Goal: Task Accomplishment & Management: Manage account settings

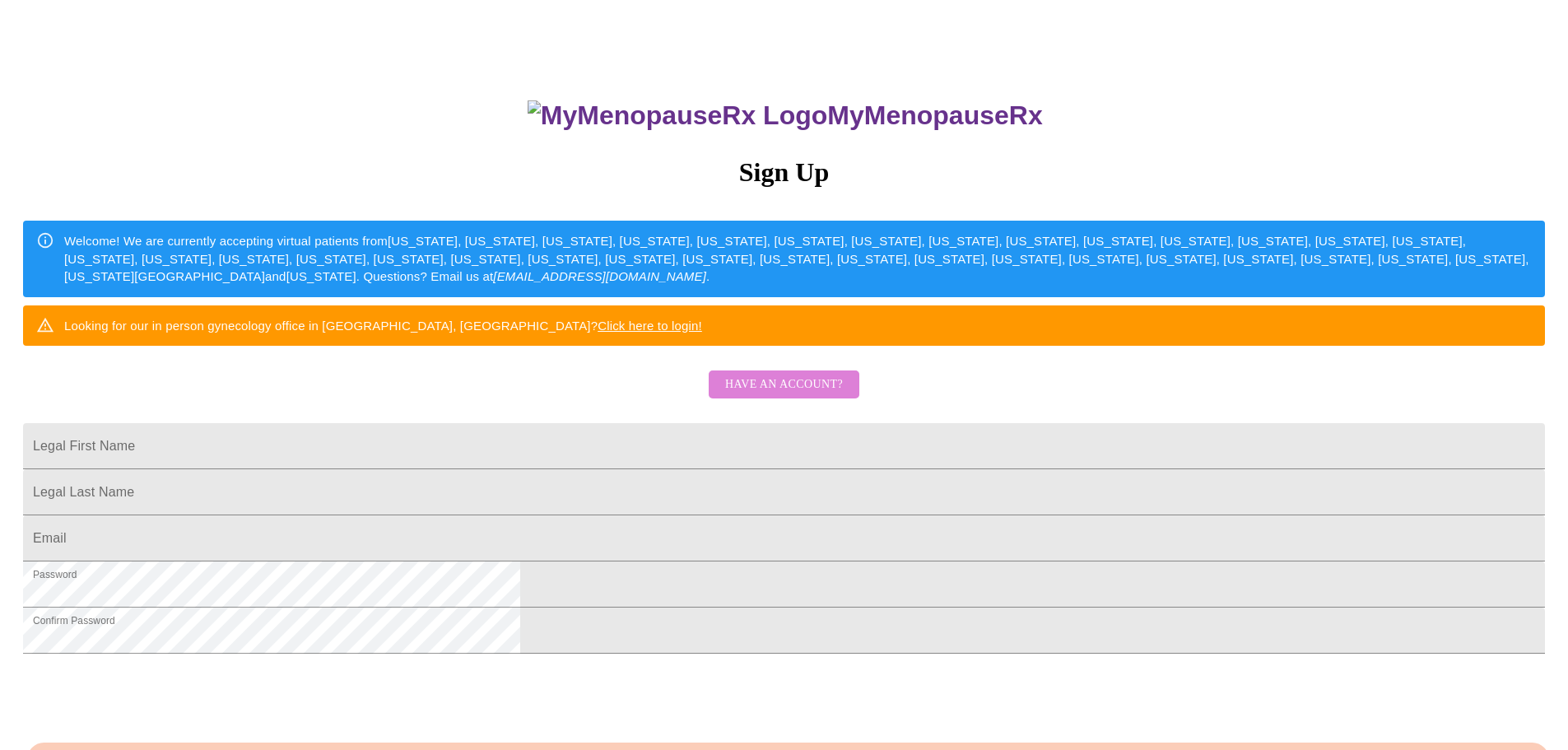
click at [795, 395] on span "Have an account?" at bounding box center [784, 385] width 118 height 20
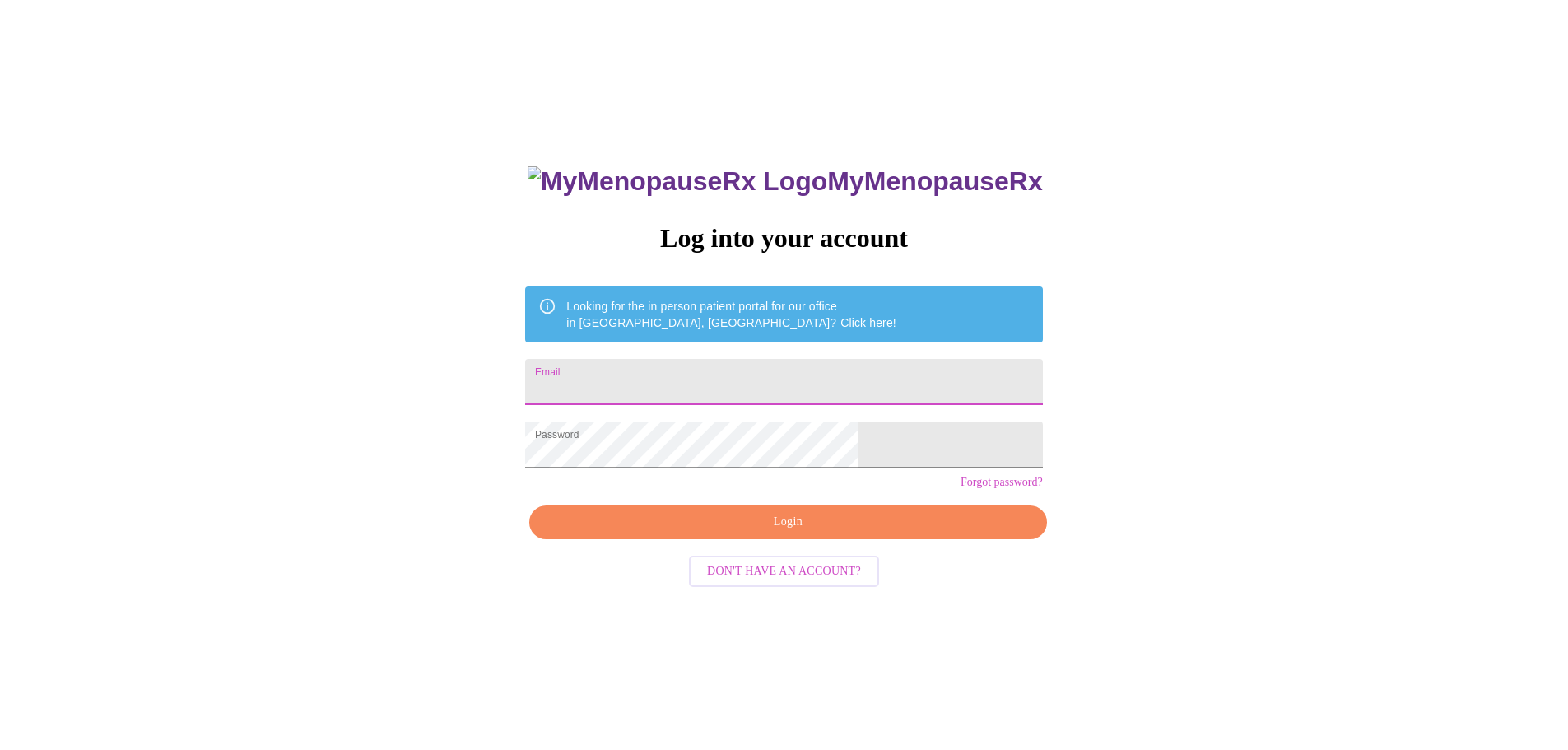
click at [706, 381] on input "Email" at bounding box center [783, 382] width 517 height 47
type input "[EMAIL_ADDRESS][DOMAIN_NAME]"
click at [837, 533] on span "Login" at bounding box center [788, 522] width 479 height 20
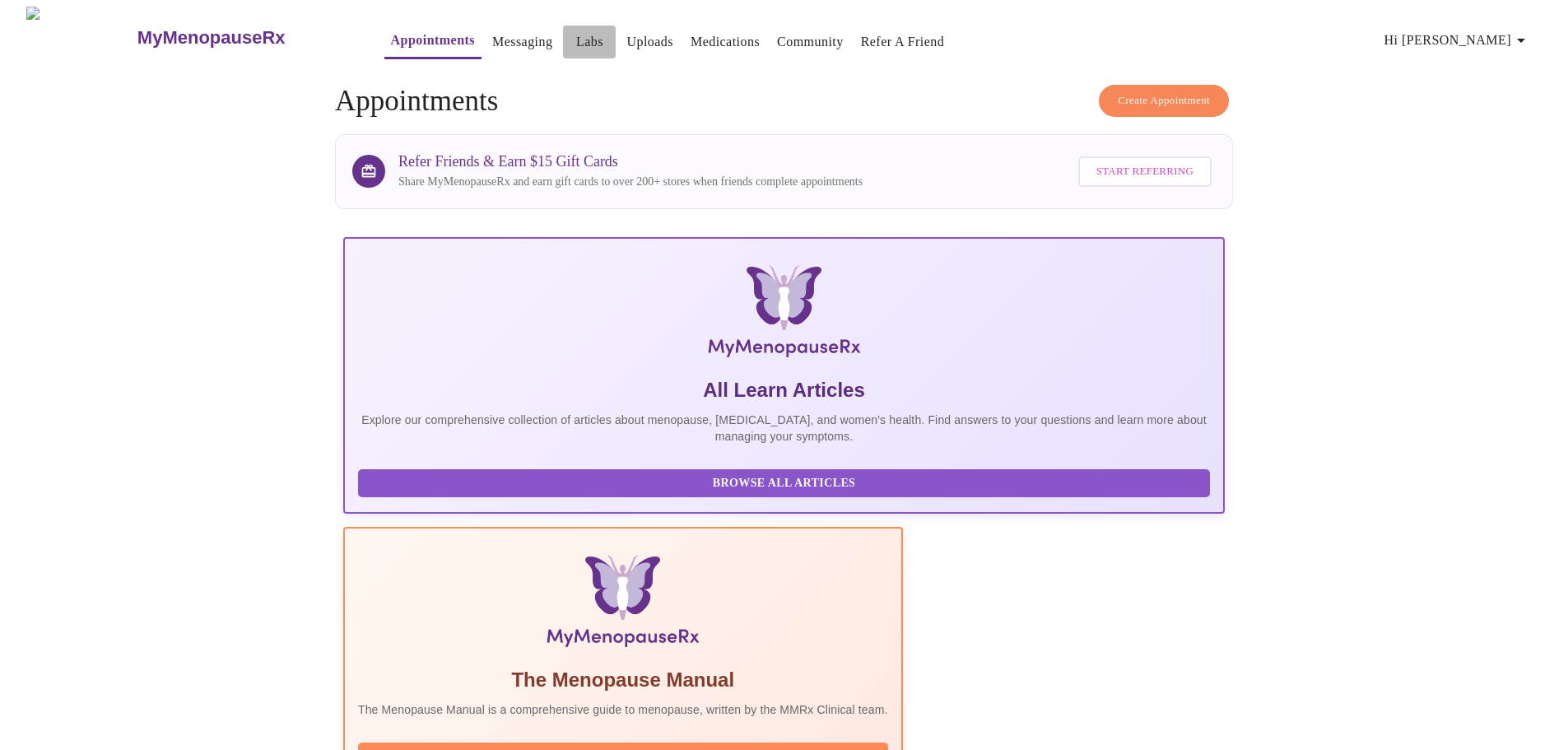
click at [576, 35] on link "Labs" at bounding box center [589, 42] width 27 height 23
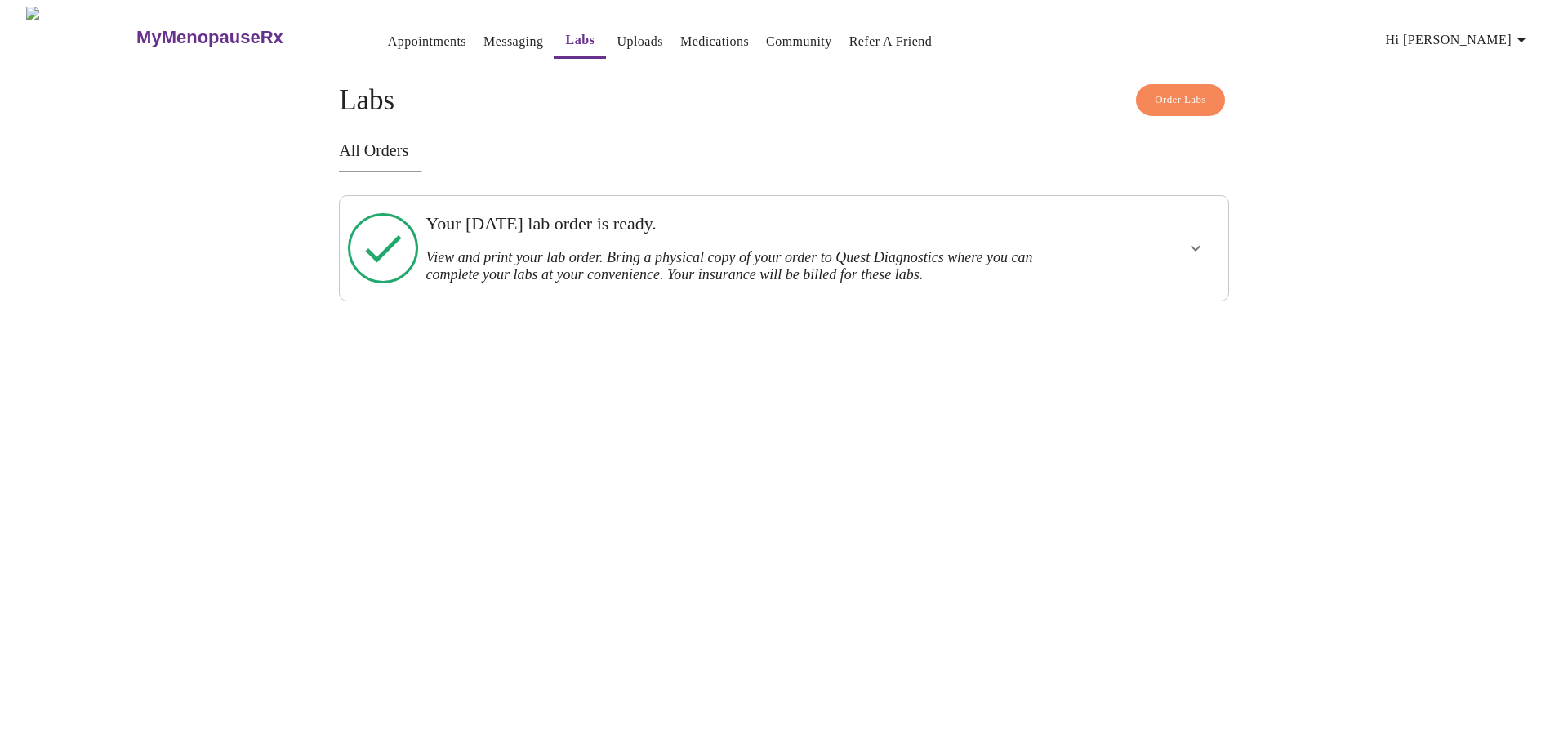
click at [721, 249] on h3 "View and print your lab order. Bring a physical copy of your order to Quest Dia…" at bounding box center [741, 266] width 630 height 34
click at [1193, 243] on icon "show more" at bounding box center [1195, 248] width 20 height 20
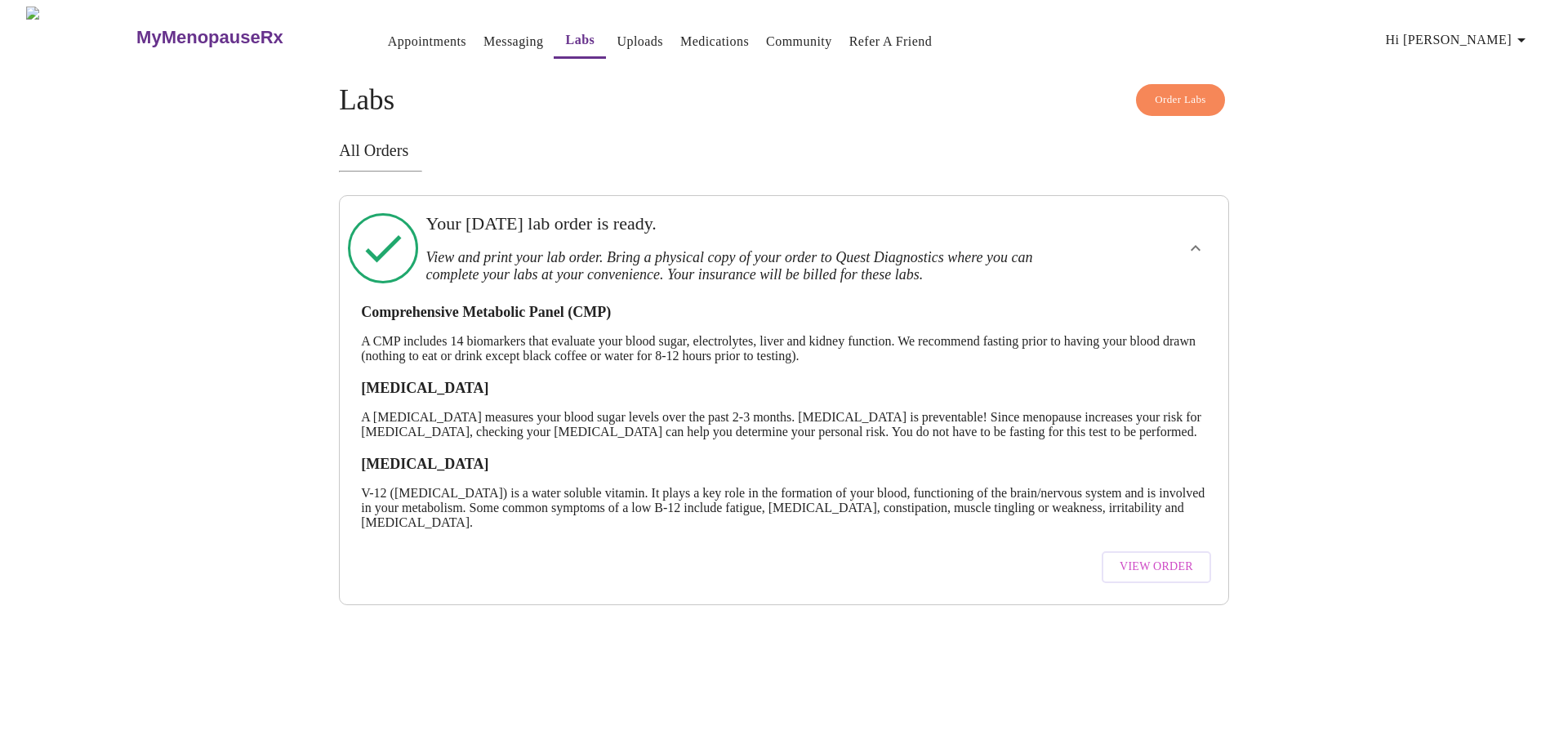
click at [616, 32] on link "Uploads" at bounding box center [639, 42] width 46 height 23
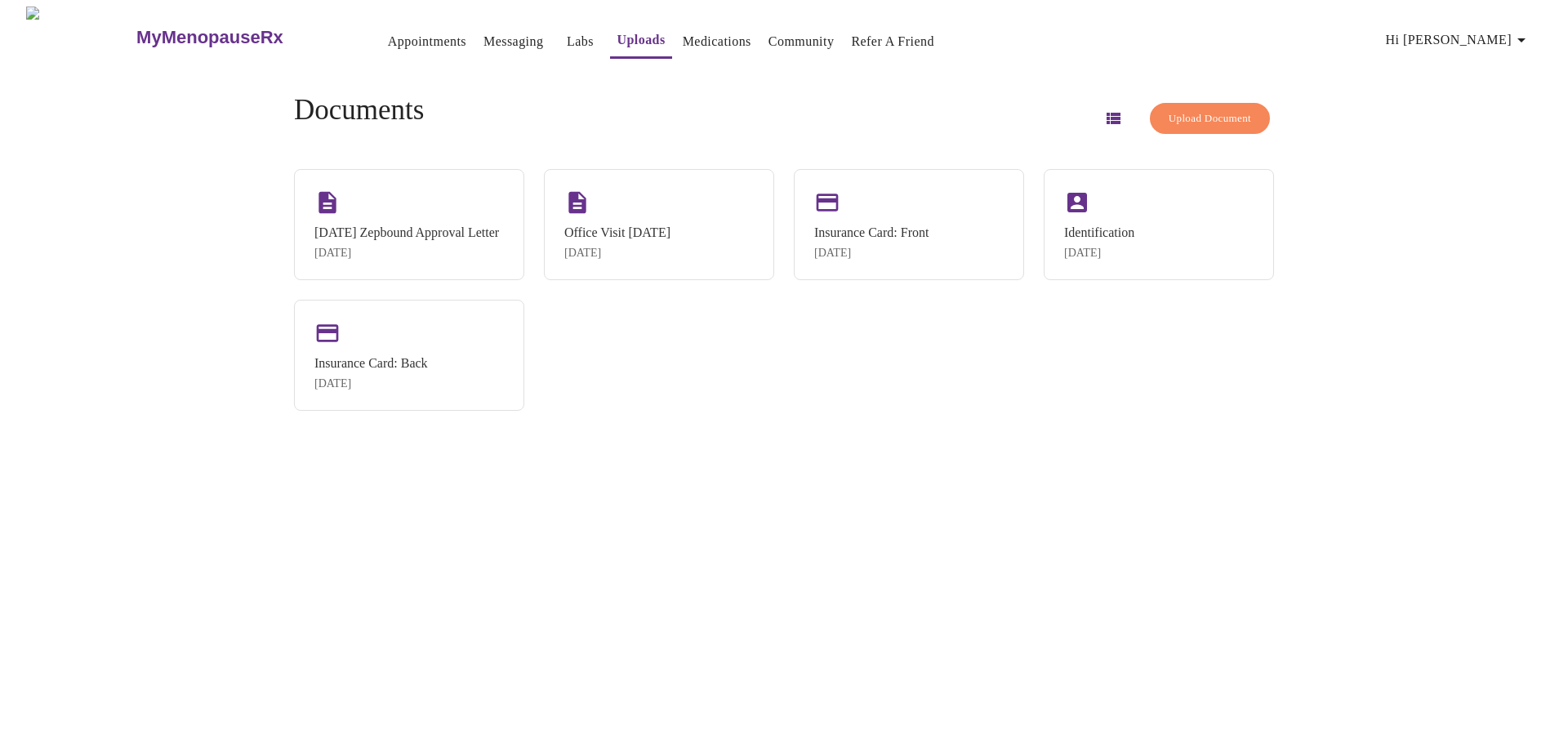
click at [567, 30] on link "Labs" at bounding box center [580, 42] width 27 height 23
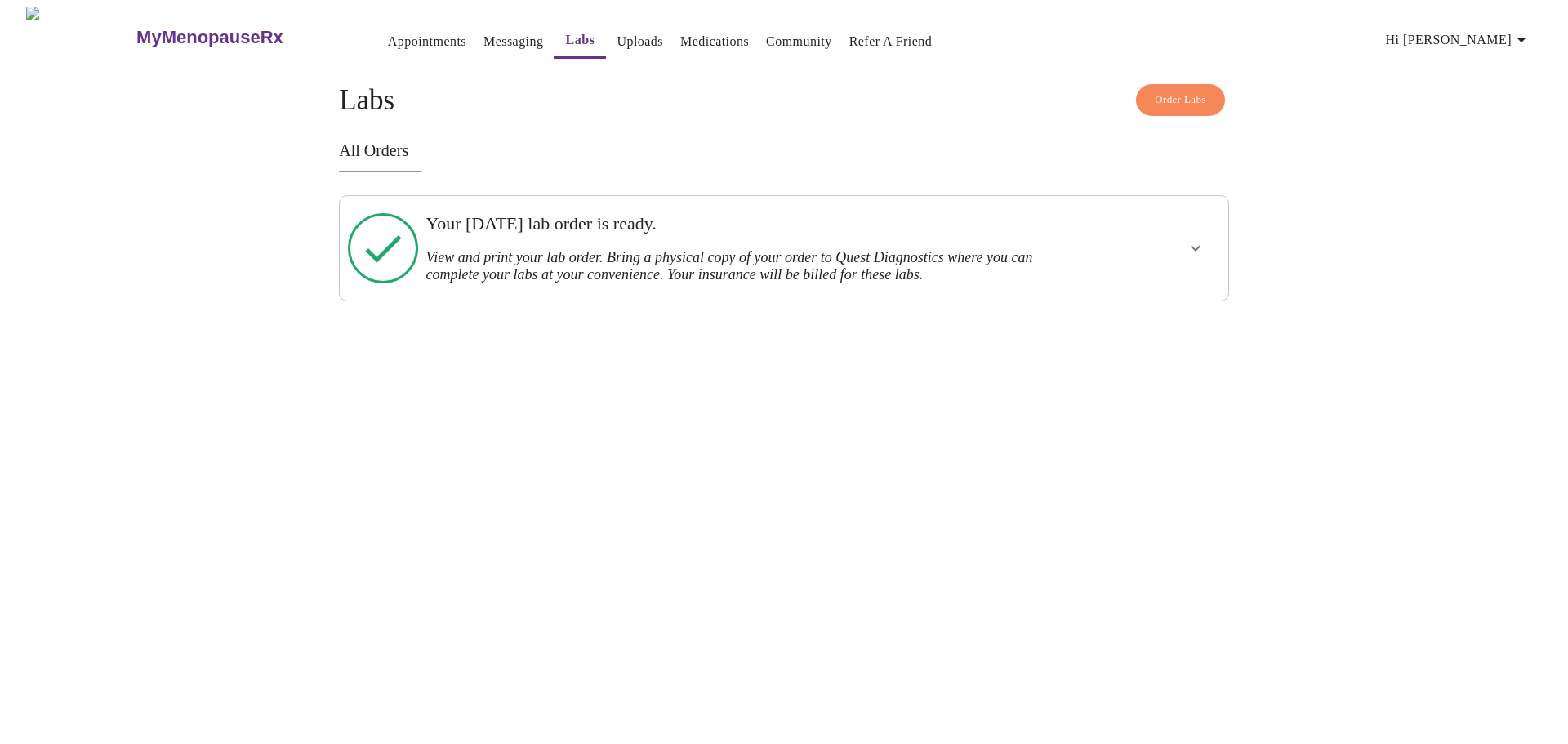
click at [616, 30] on link "Uploads" at bounding box center [639, 42] width 46 height 23
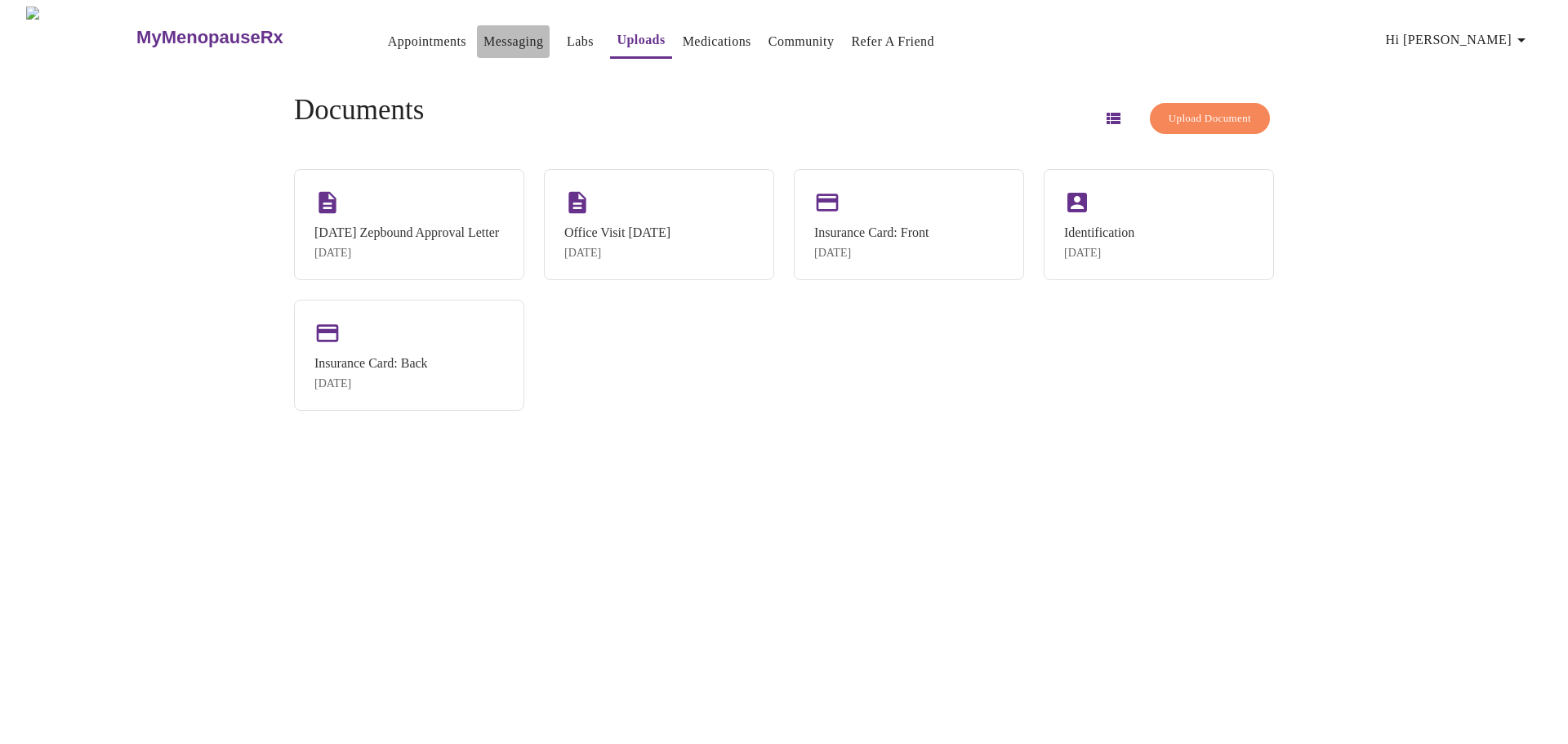
click at [483, 37] on link "Messaging" at bounding box center [513, 42] width 59 height 23
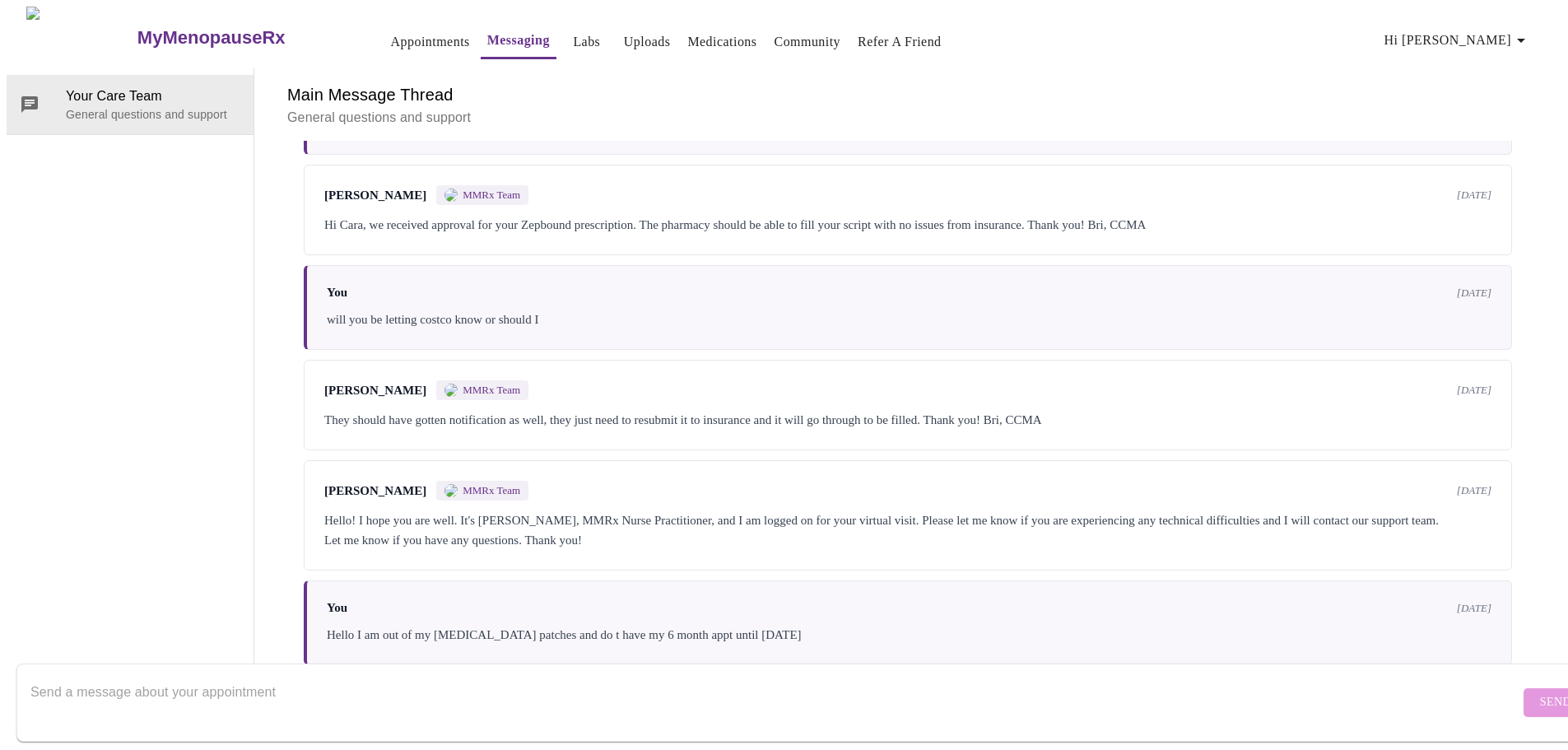
scroll to position [1031, 0]
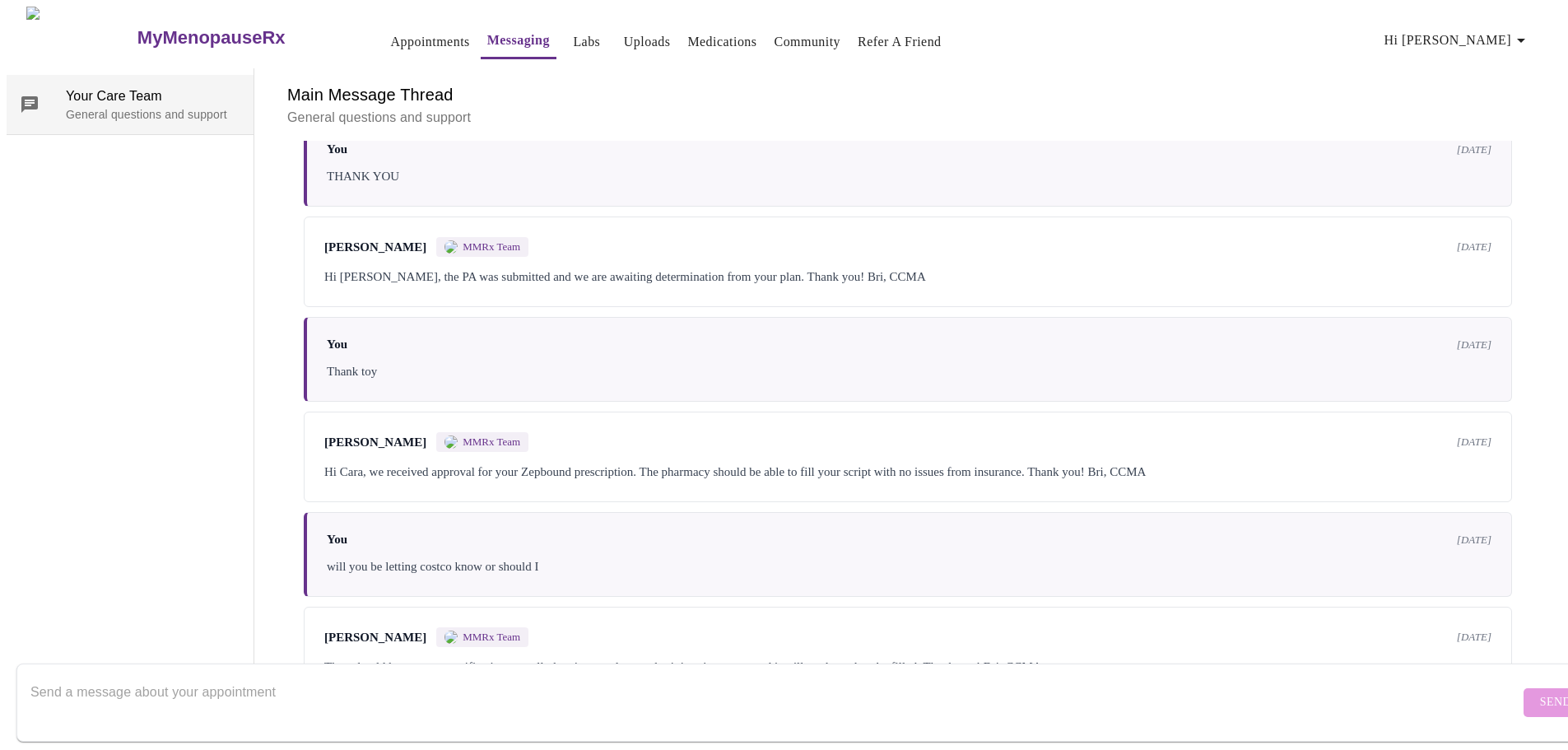
click at [179, 106] on p "General questions and support" at bounding box center [153, 114] width 175 height 17
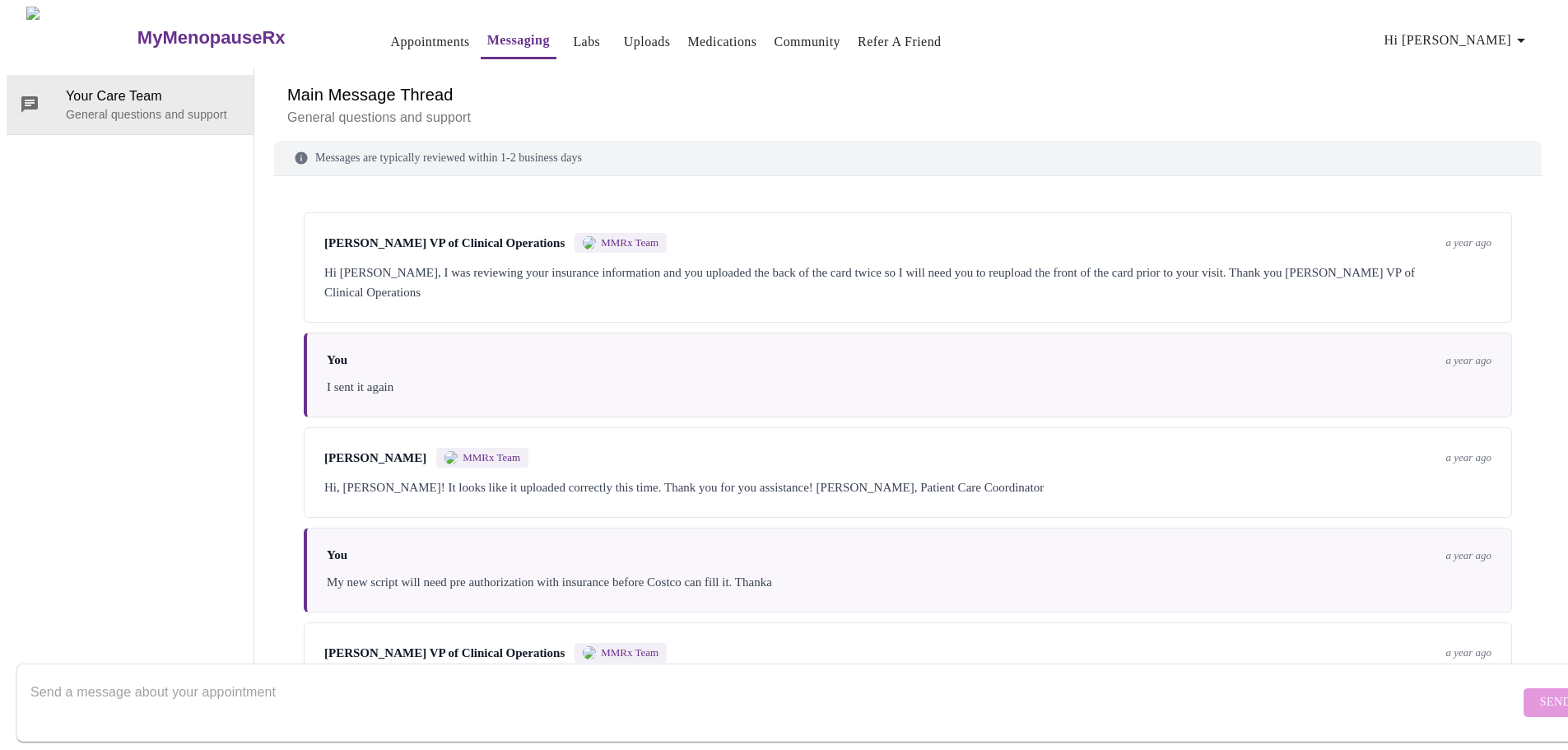
scroll to position [0, 0]
click at [624, 33] on link "Uploads" at bounding box center [647, 42] width 47 height 23
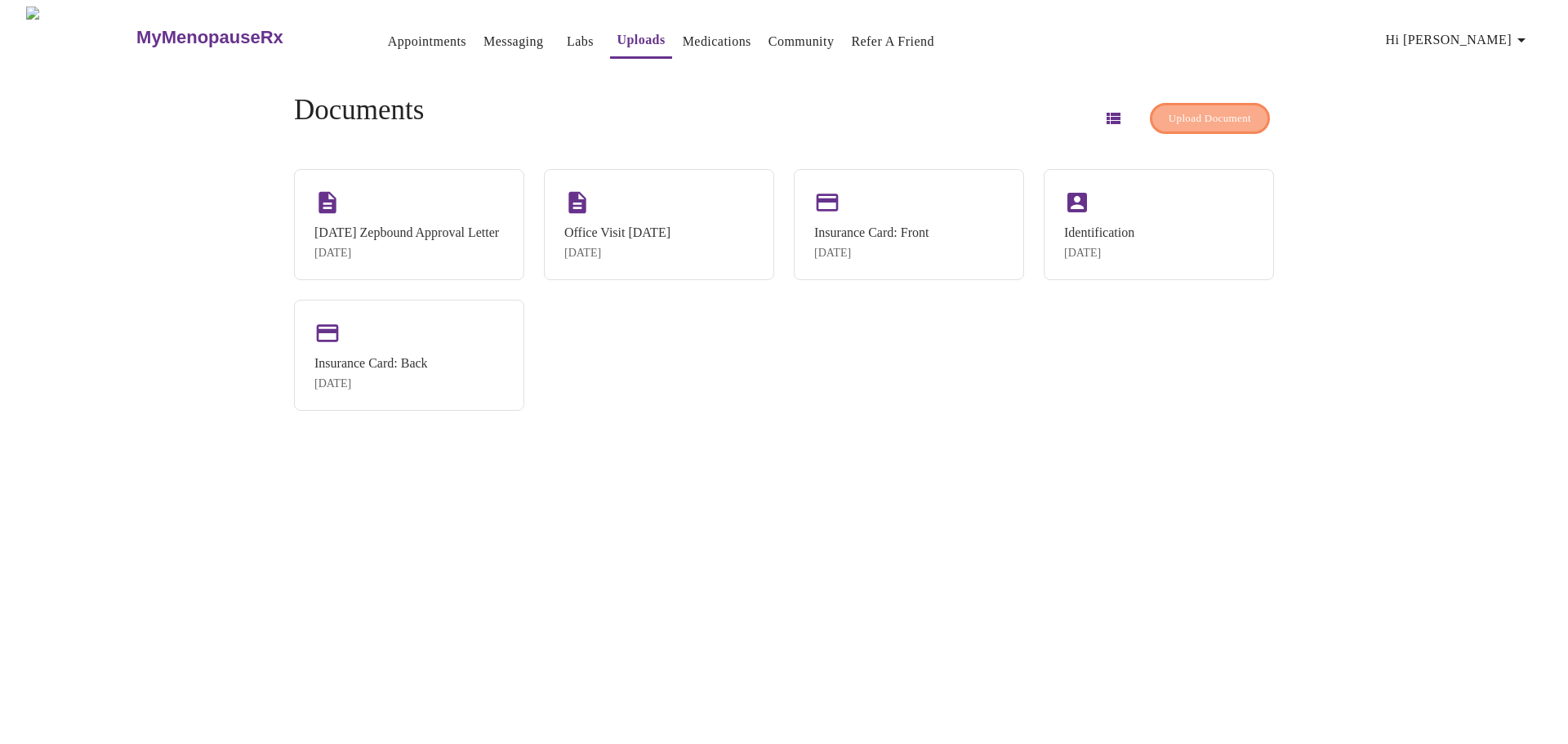
click at [1192, 118] on span "Upload Document" at bounding box center [1209, 119] width 83 height 19
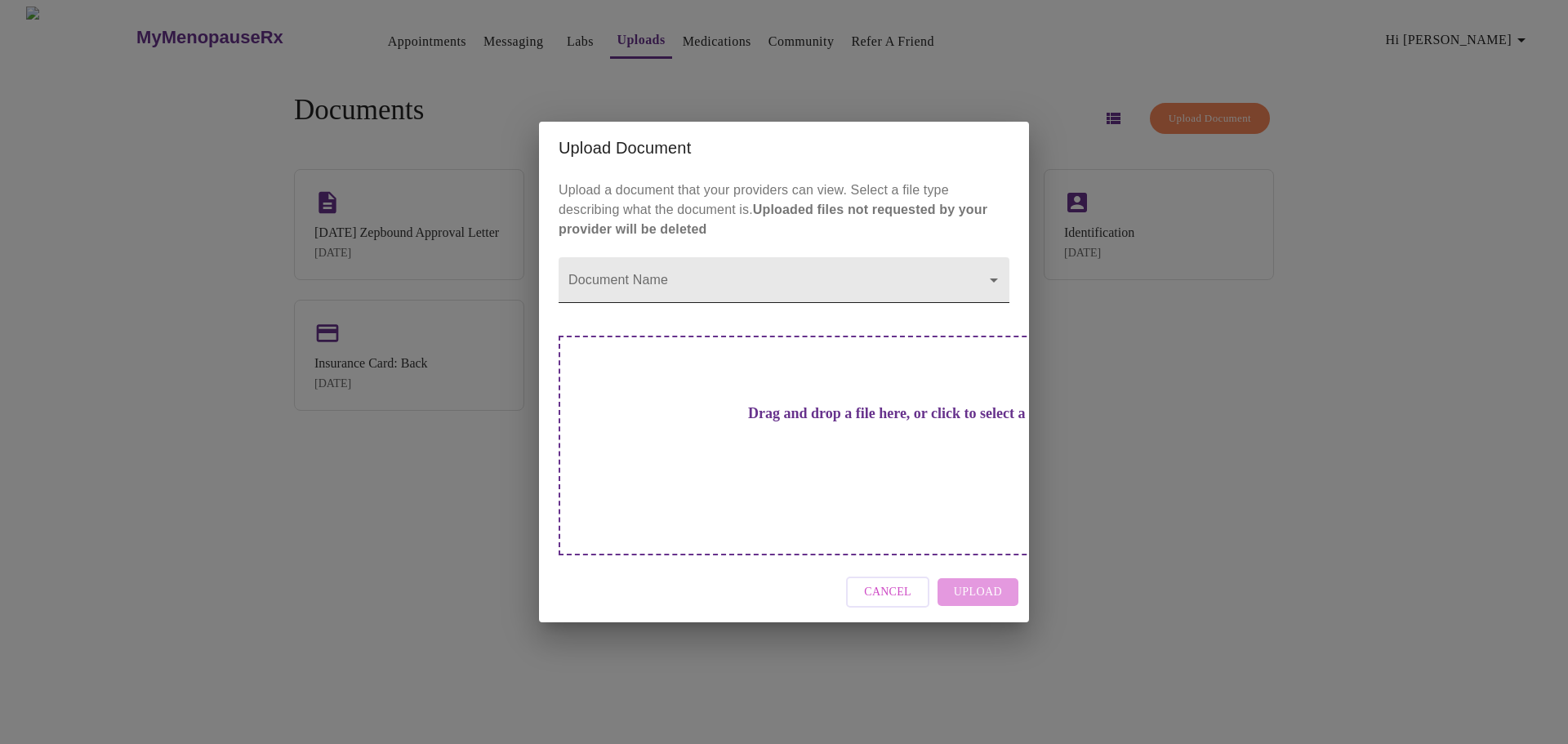
click at [750, 301] on body "MyMenopauseRx Appointments Messaging Labs Uploads Medications Community Refer a…" at bounding box center [784, 379] width 1555 height 744
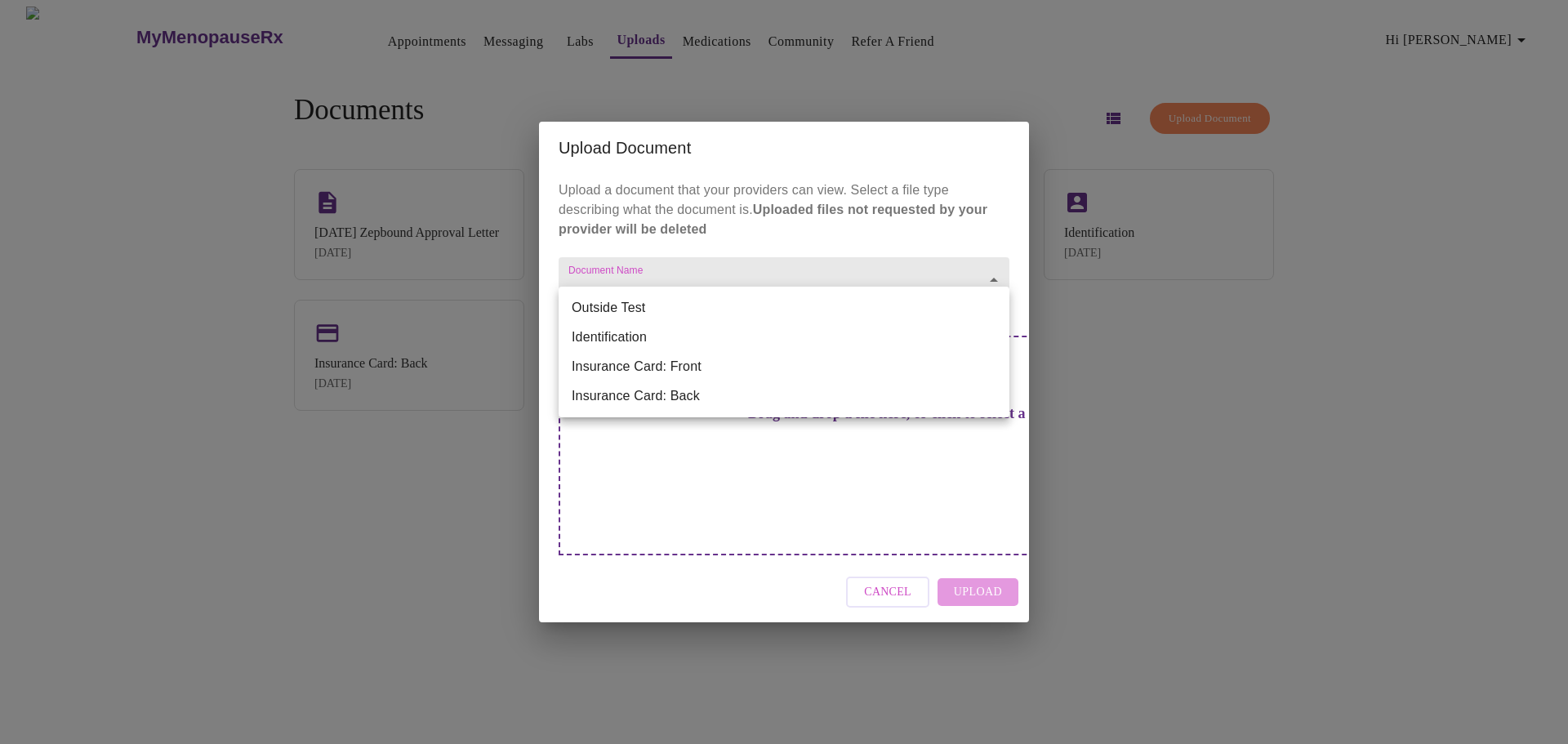
click at [750, 301] on li "Outside Test" at bounding box center [784, 308] width 451 height 30
type input "Outside Test"
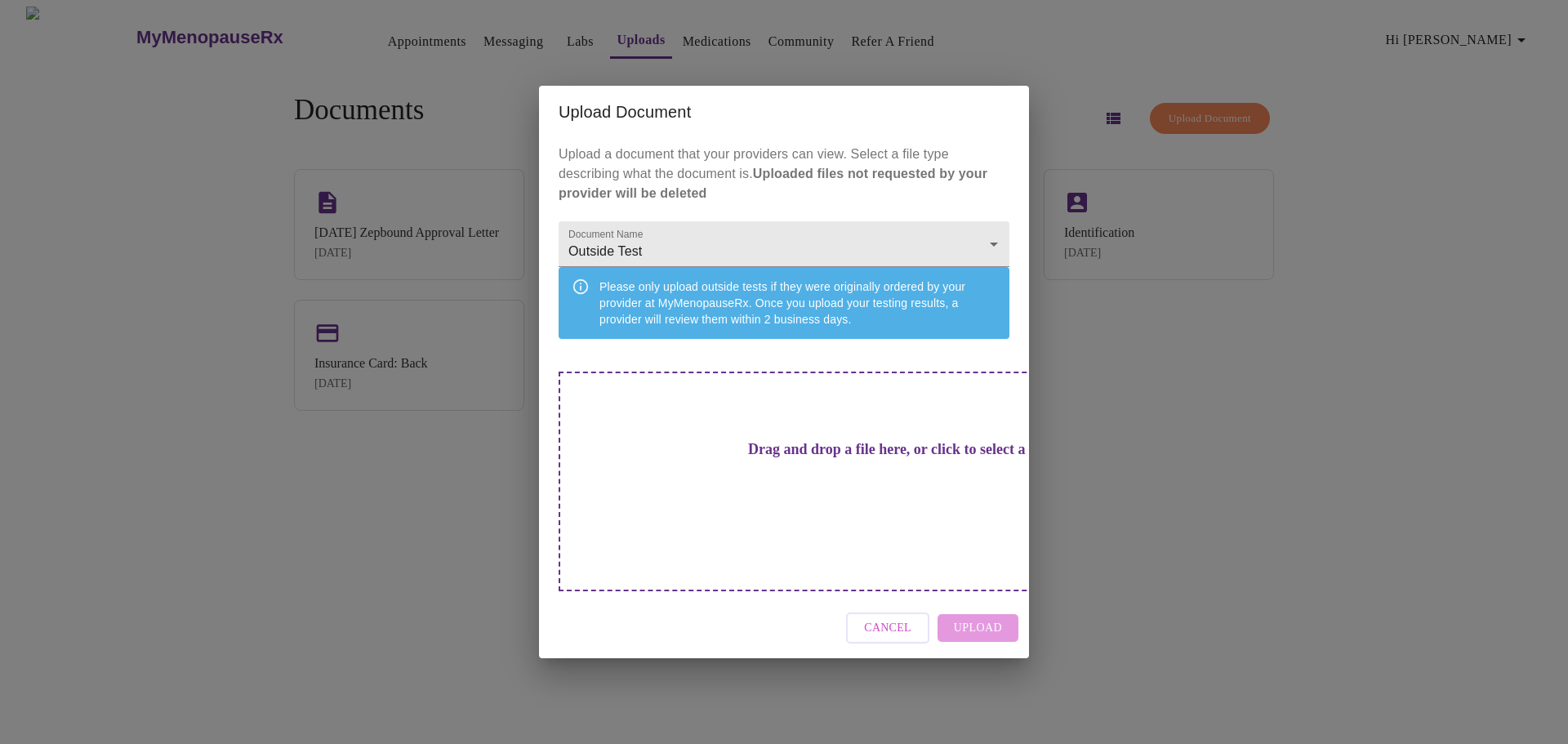
click at [757, 458] on h3 "Drag and drop a file here, or click to select a file" at bounding box center [898, 450] width 451 height 17
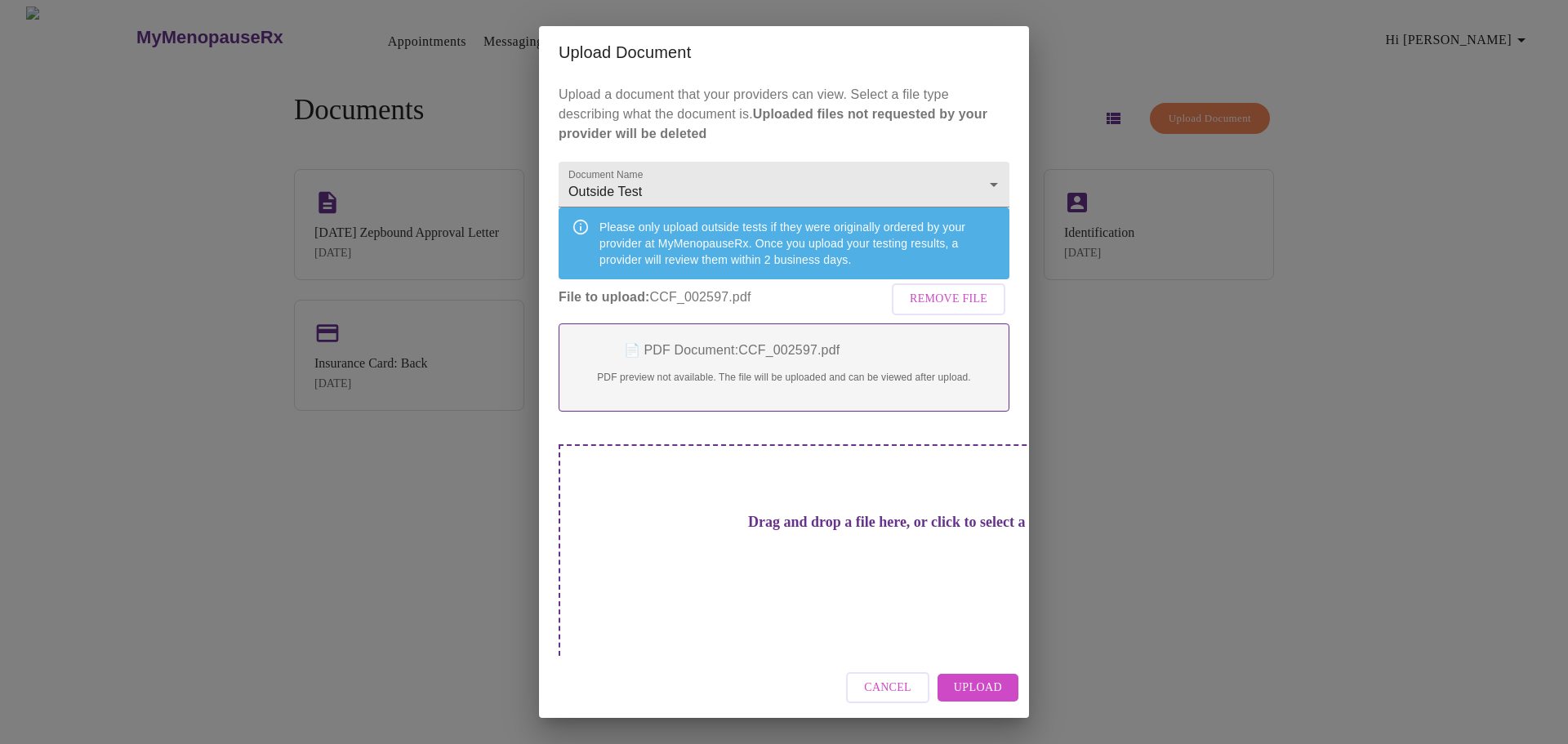
click at [974, 678] on span "Upload" at bounding box center [977, 687] width 48 height 20
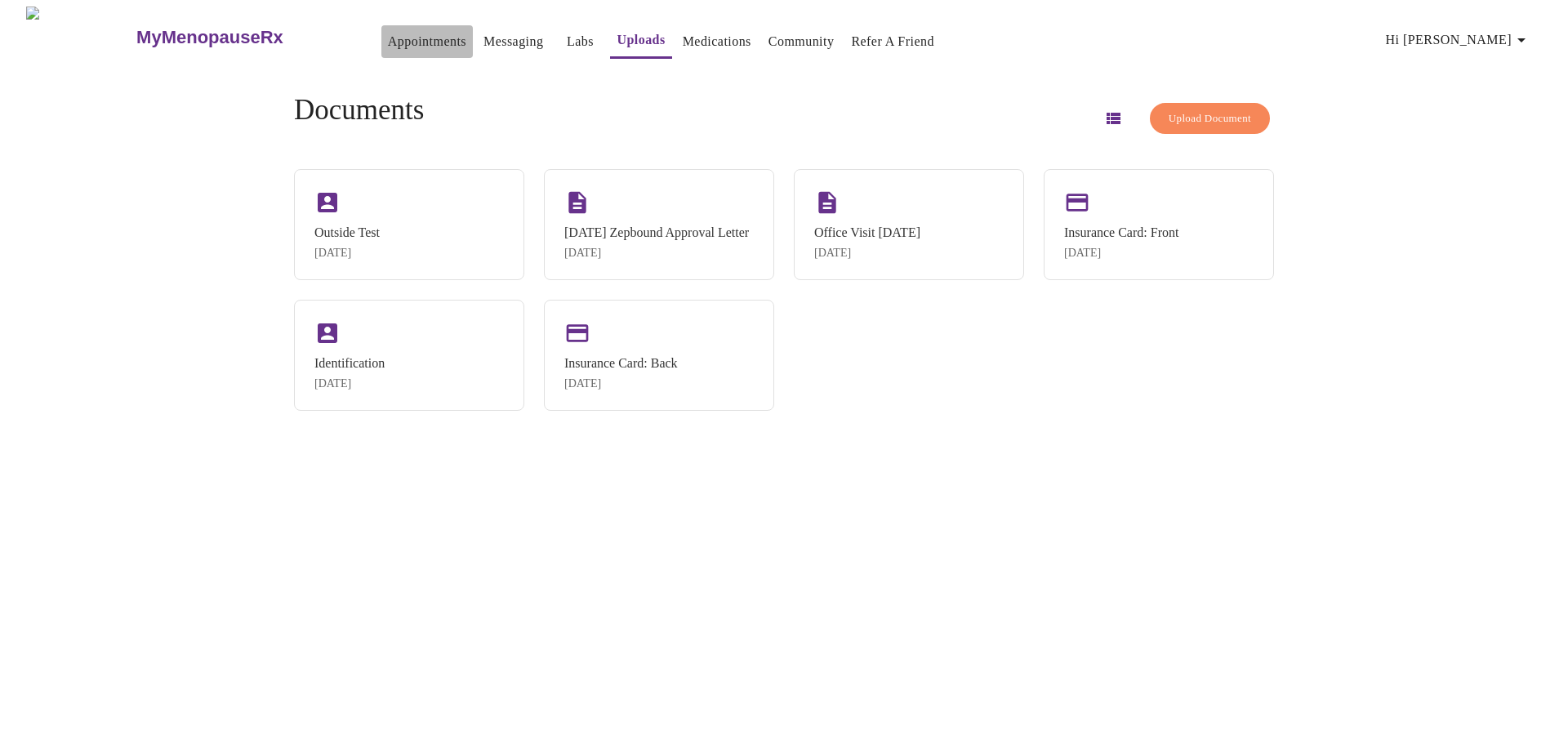
click at [387, 30] on link "Appointments" at bounding box center [427, 42] width 78 height 23
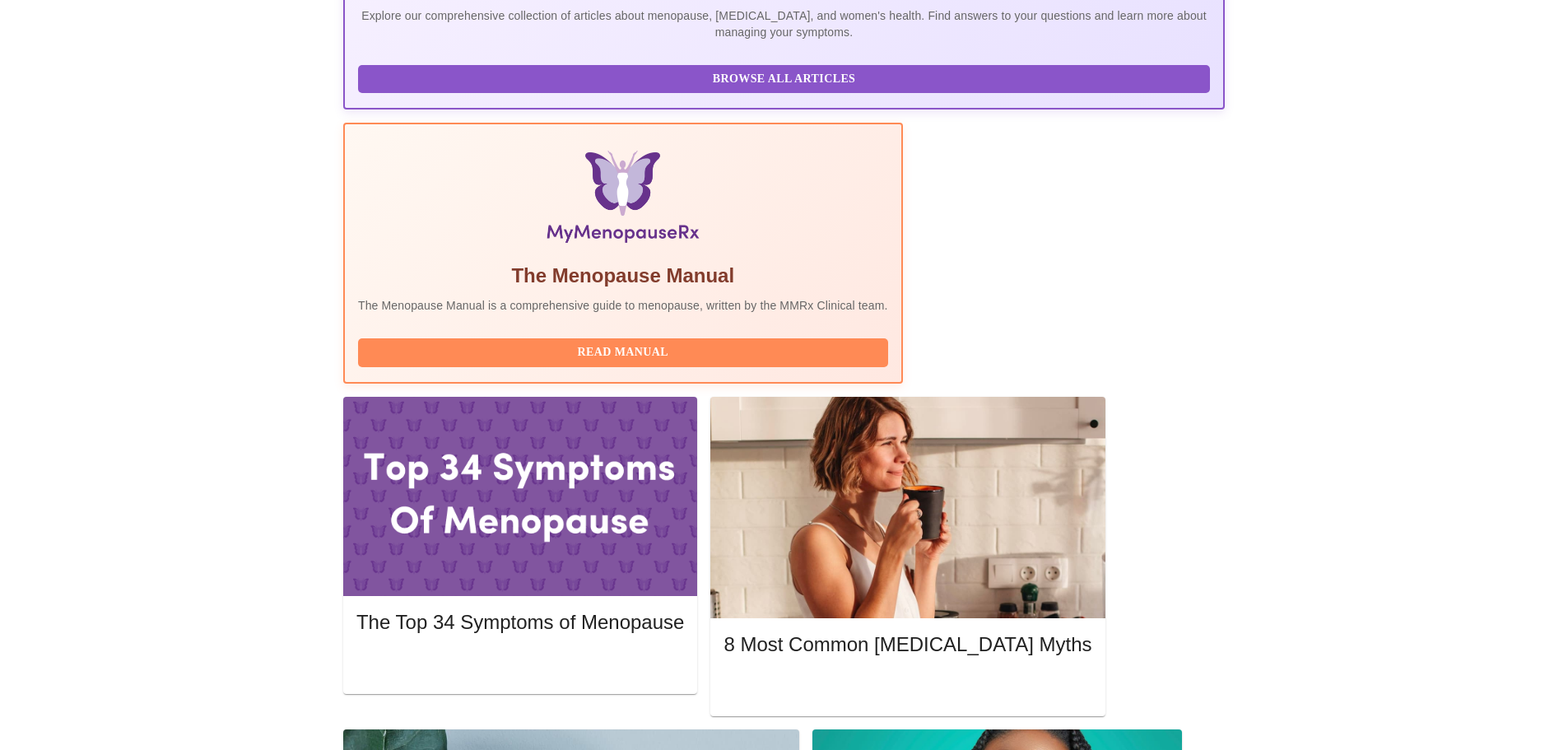
scroll to position [412, 0]
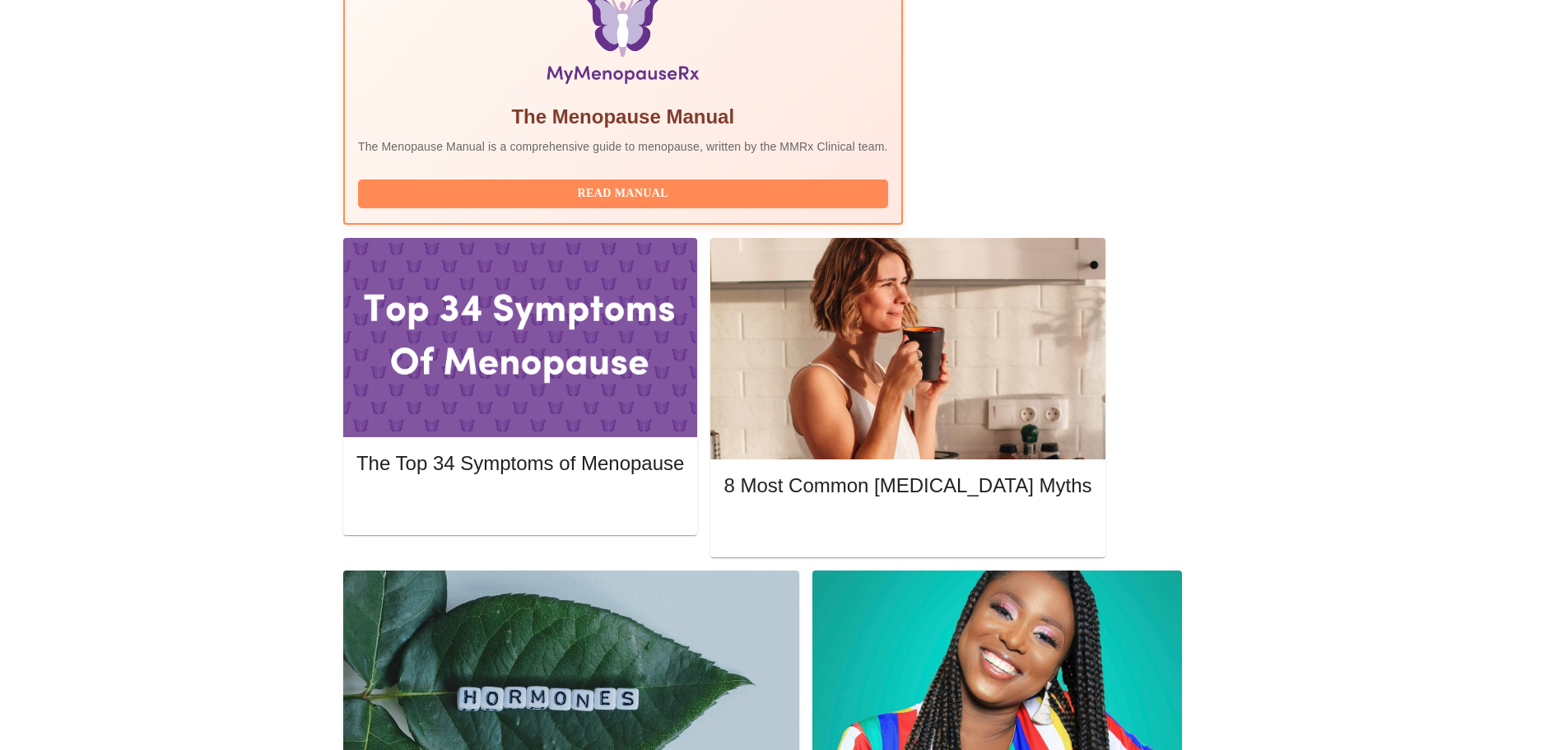
scroll to position [576, 0]
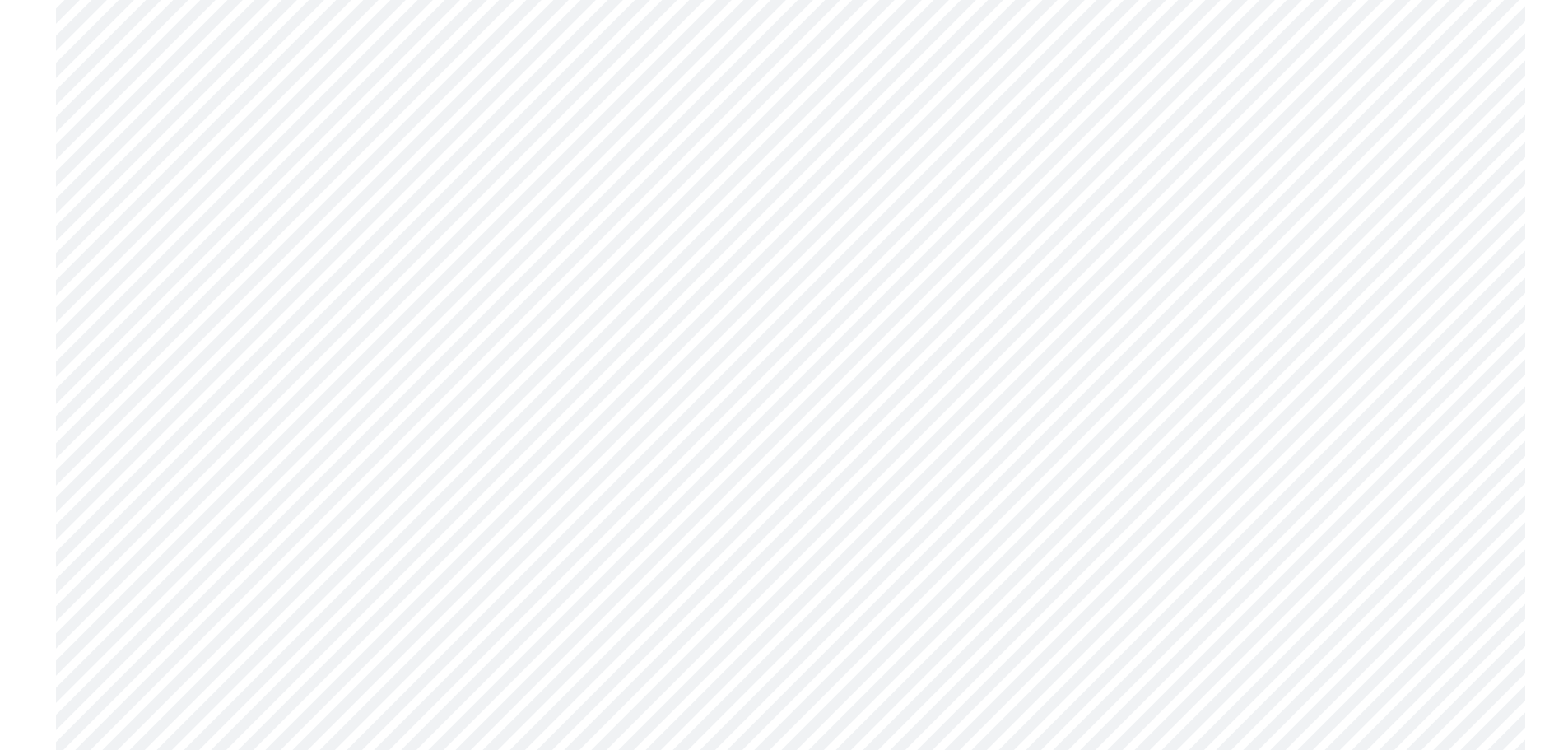
scroll to position [1071, 0]
